Goal: Subscribe to service/newsletter

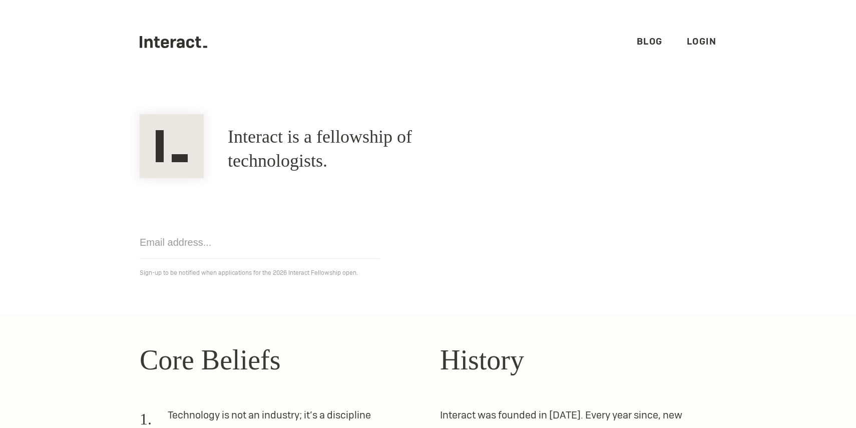
click at [190, 141] on img at bounding box center [172, 146] width 64 height 64
click at [178, 52] on ul ".cls-1{fill:#33312f;} interact-brand-logotype-black Blog Login" at bounding box center [428, 42] width 577 height 84
click at [216, 241] on input "email" at bounding box center [260, 242] width 240 height 33
type input "[EMAIL_ADDRESS][DOMAIN_NAME]"
click input "Get notified" at bounding box center [0, 0] width 0 height 0
